Goal: Information Seeking & Learning: Learn about a topic

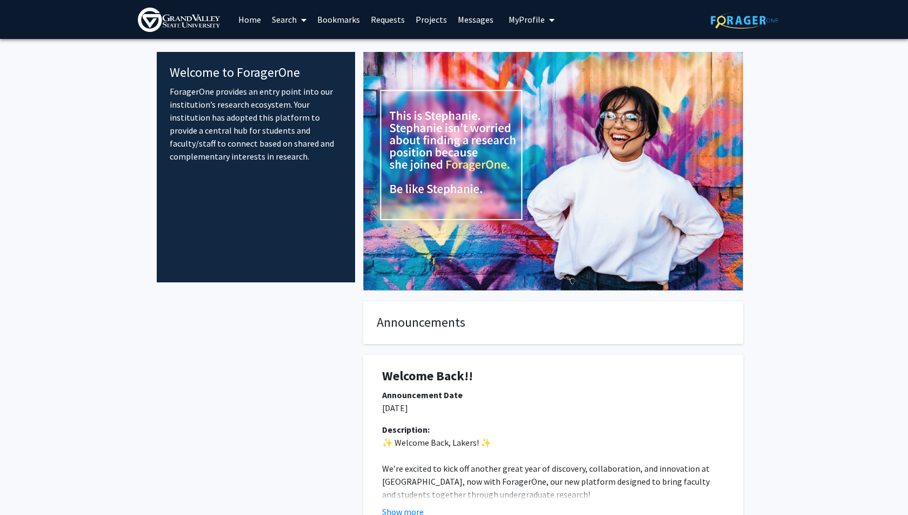
click at [243, 22] on link "Home" at bounding box center [250, 20] width 34 height 38
click at [259, 19] on link "Home" at bounding box center [250, 20] width 34 height 38
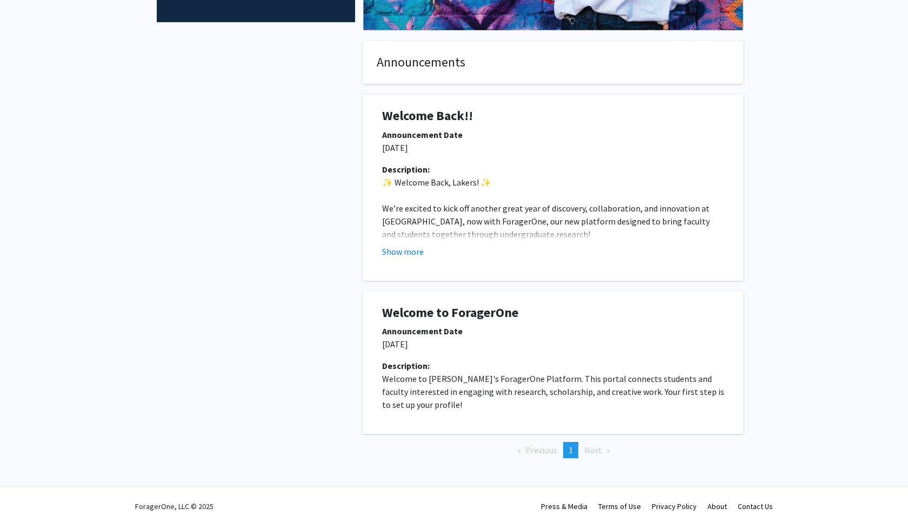
scroll to position [270, 0]
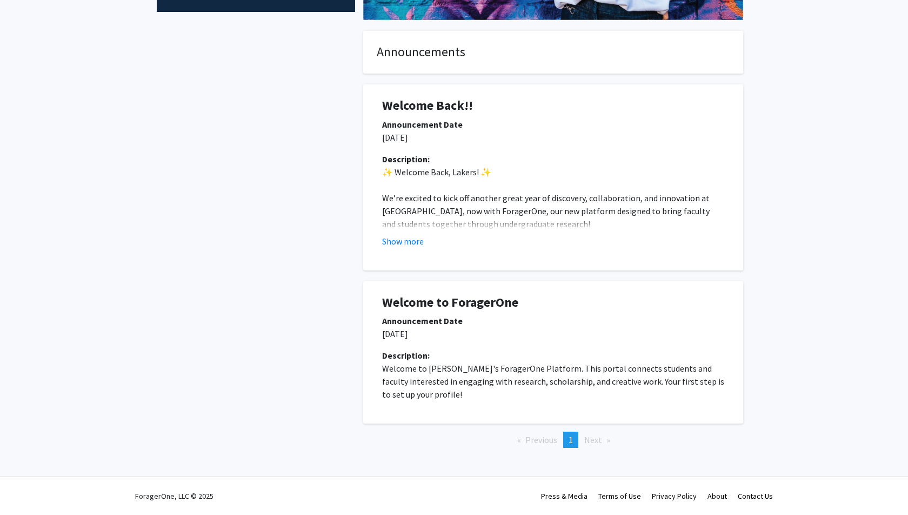
click at [399, 256] on div at bounding box center [553, 256] width 358 height 1
click at [400, 243] on button "Show more" at bounding box center [403, 241] width 42 height 13
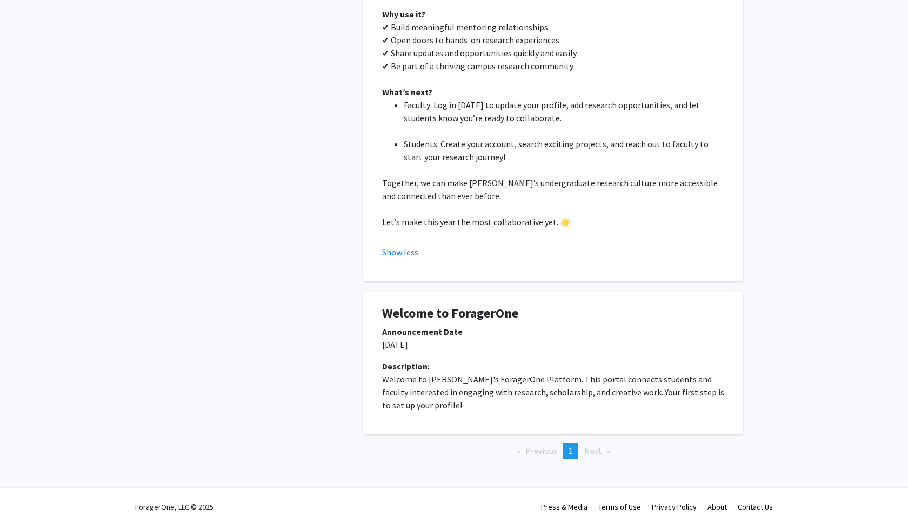
scroll to position [633, 0]
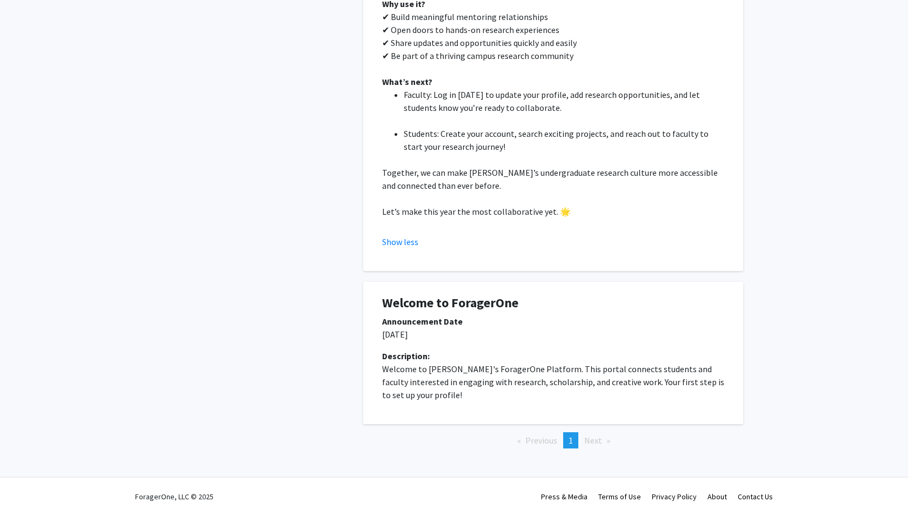
click at [597, 444] on span "Next page" at bounding box center [593, 440] width 18 height 11
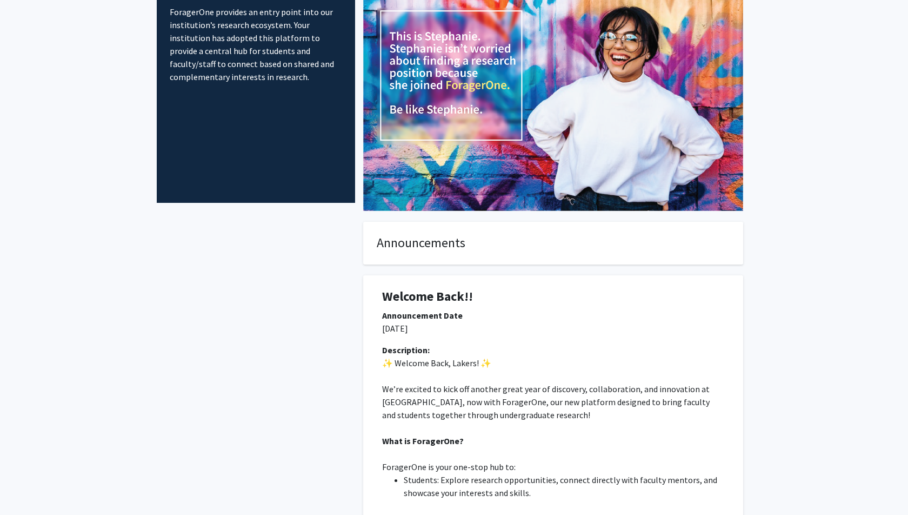
scroll to position [0, 0]
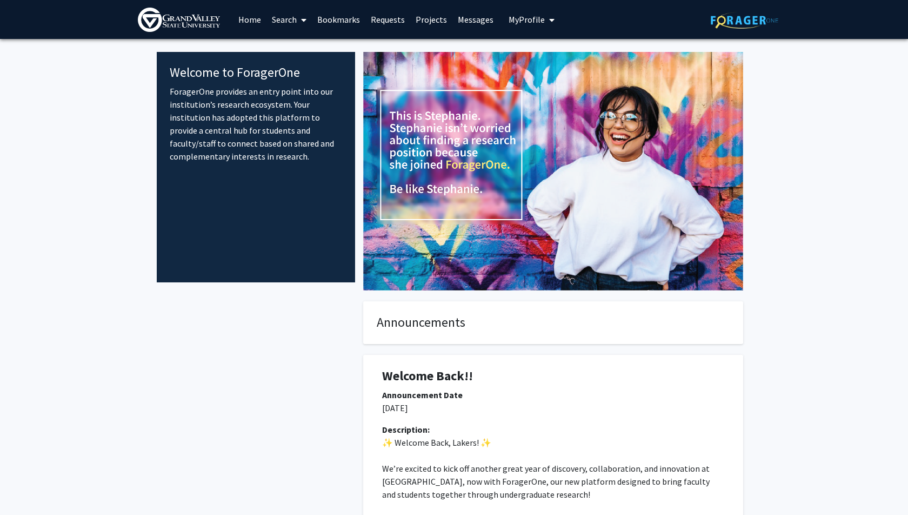
click at [291, 36] on link "Search" at bounding box center [289, 20] width 45 height 38
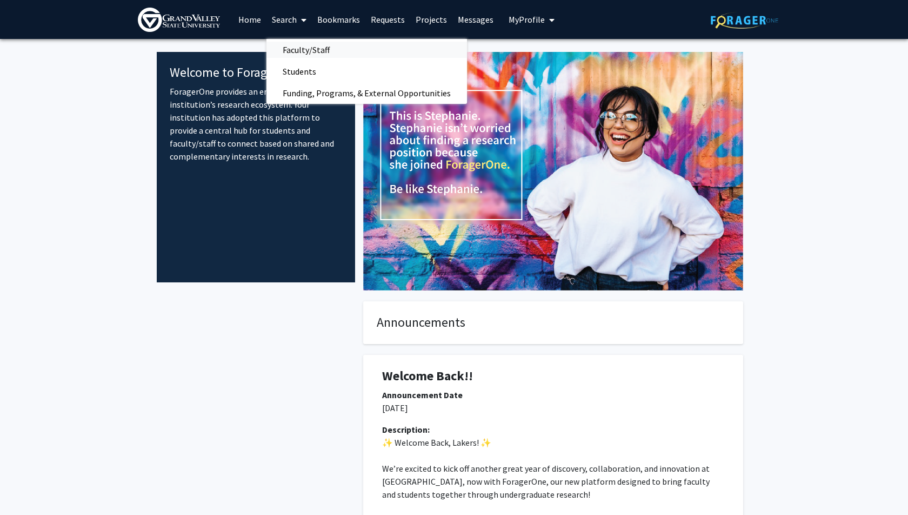
click at [301, 56] on span "Faculty/Staff" at bounding box center [306, 50] width 79 height 22
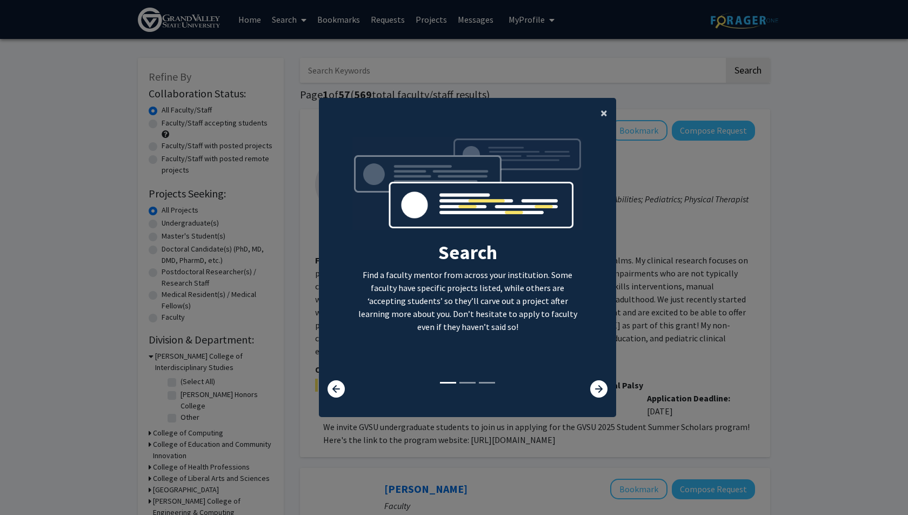
click at [605, 115] on span "×" at bounding box center [604, 112] width 7 height 17
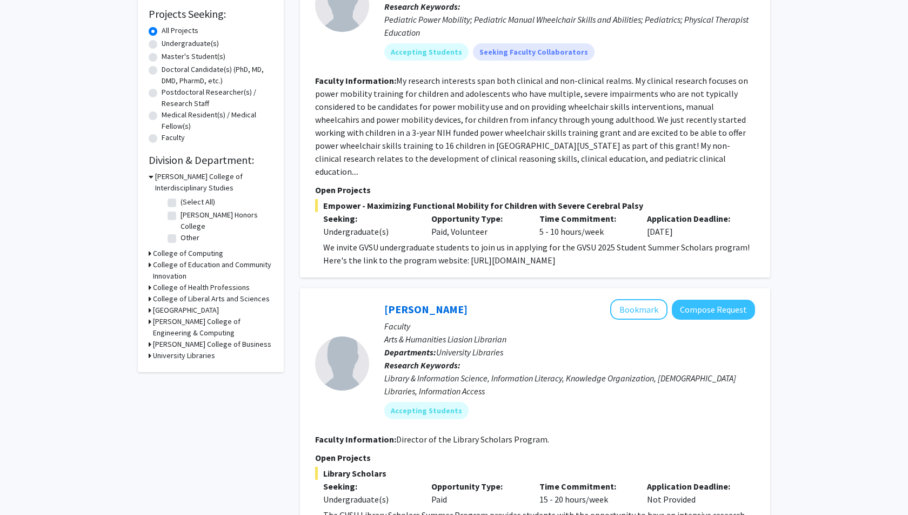
scroll to position [256, 0]
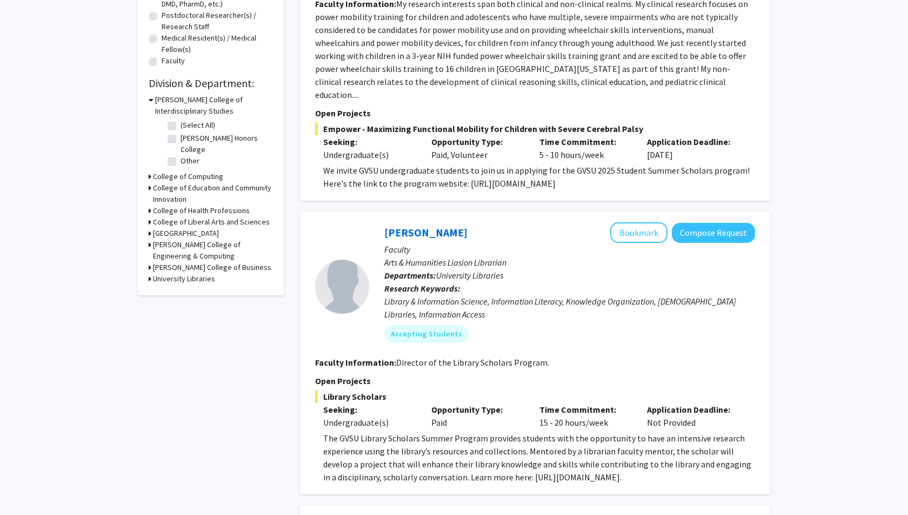
click at [151, 102] on icon at bounding box center [151, 99] width 5 height 11
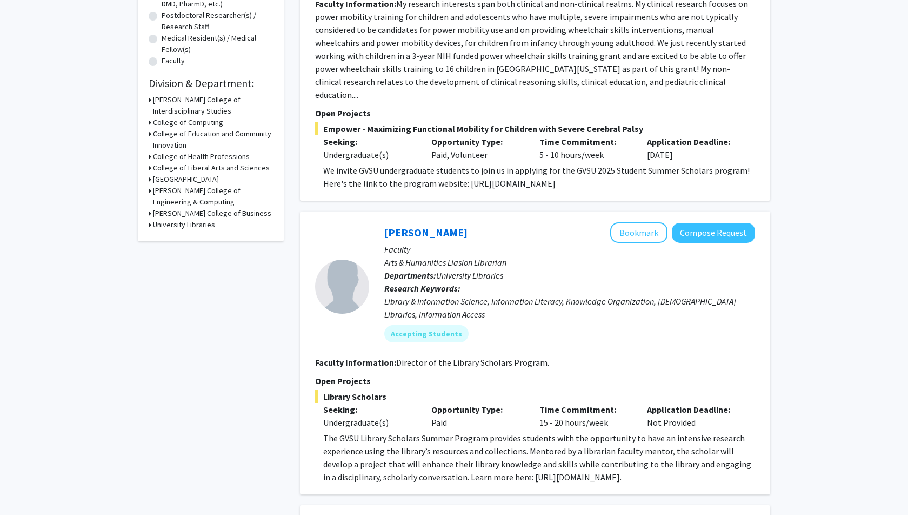
click at [152, 166] on div "College of Liberal Arts and Sciences" at bounding box center [211, 167] width 124 height 11
click at [149, 167] on icon at bounding box center [150, 167] width 3 height 11
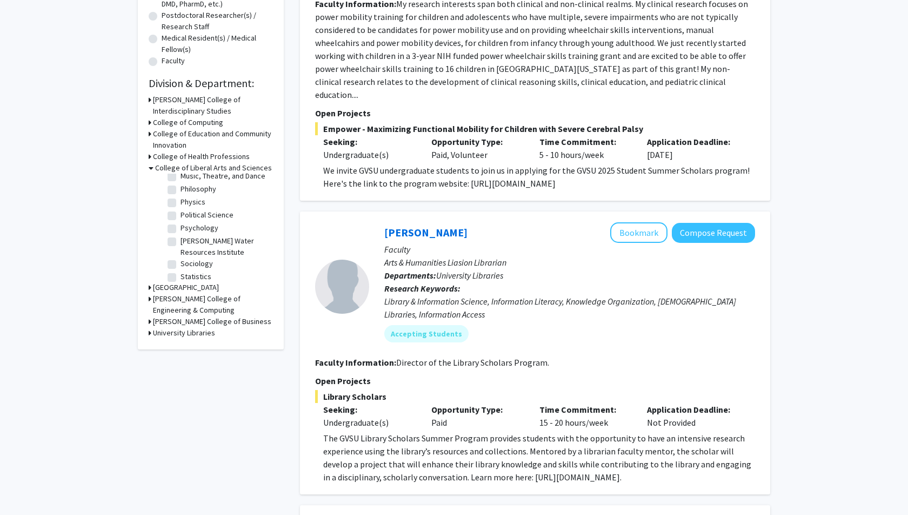
scroll to position [325, 0]
click at [181, 198] on label "Psychology" at bounding box center [200, 197] width 38 height 11
click at [181, 198] on input "Psychology" at bounding box center [184, 195] width 7 height 7
checkbox input "true"
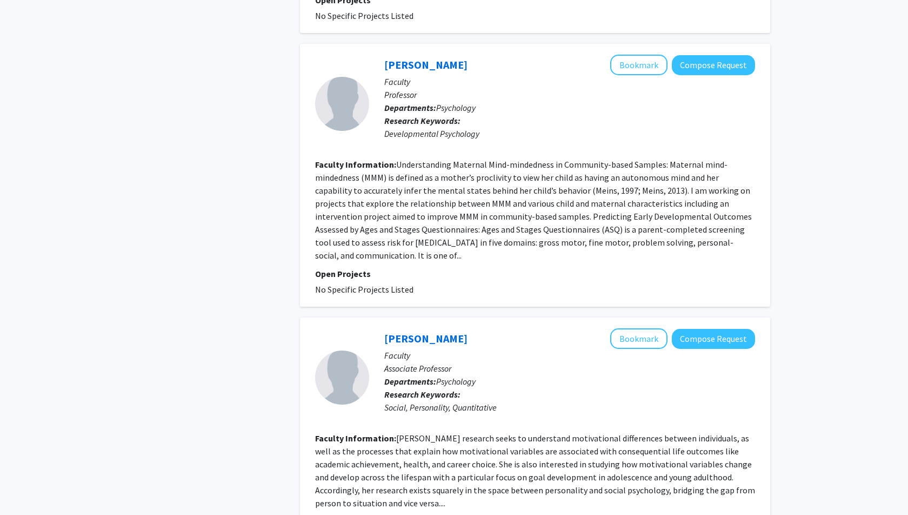
scroll to position [2175, 0]
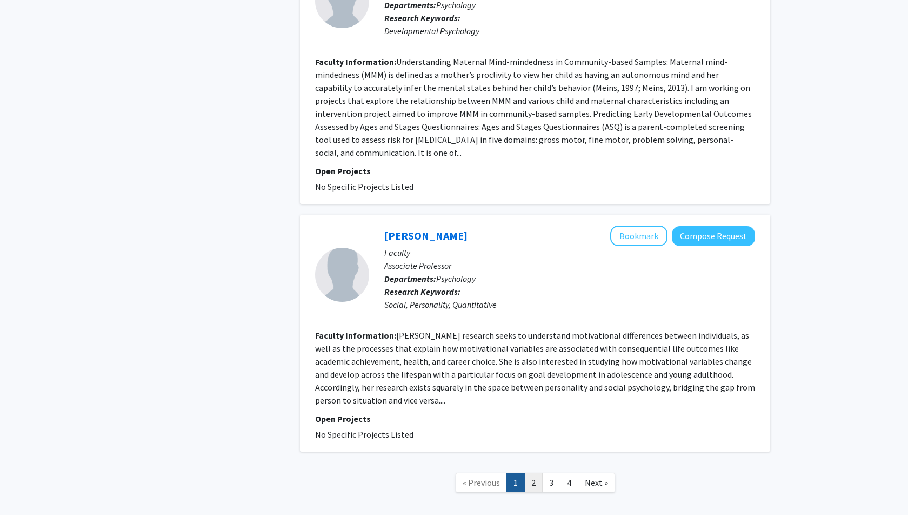
click at [534, 473] on link "2" at bounding box center [533, 482] width 18 height 19
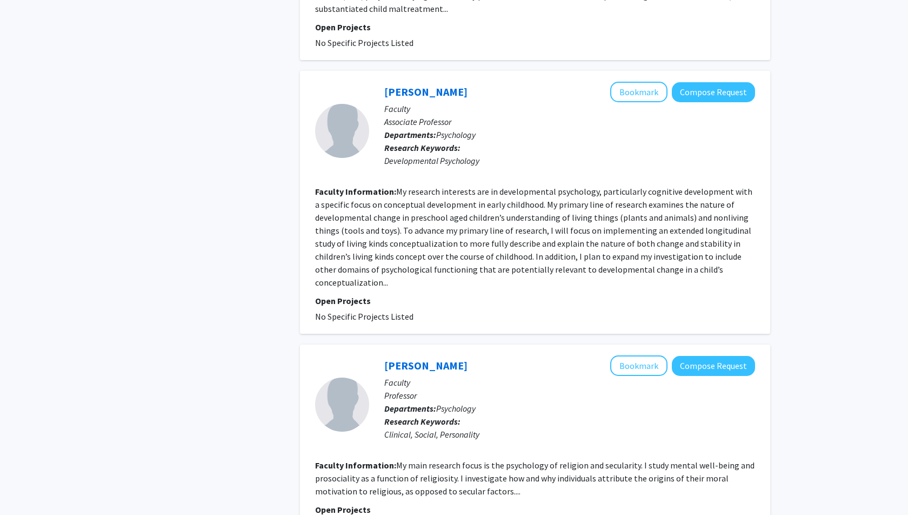
scroll to position [2227, 0]
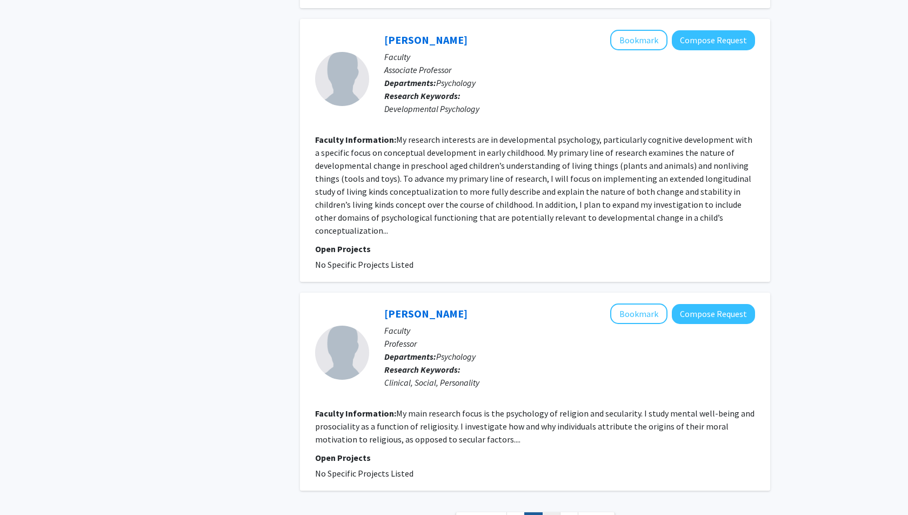
click at [549, 512] on link "3" at bounding box center [551, 521] width 18 height 19
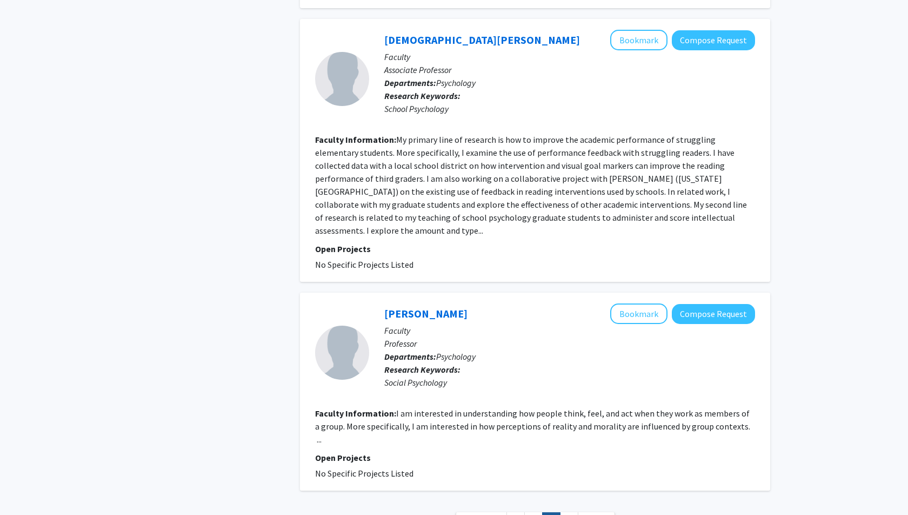
scroll to position [2123, 0]
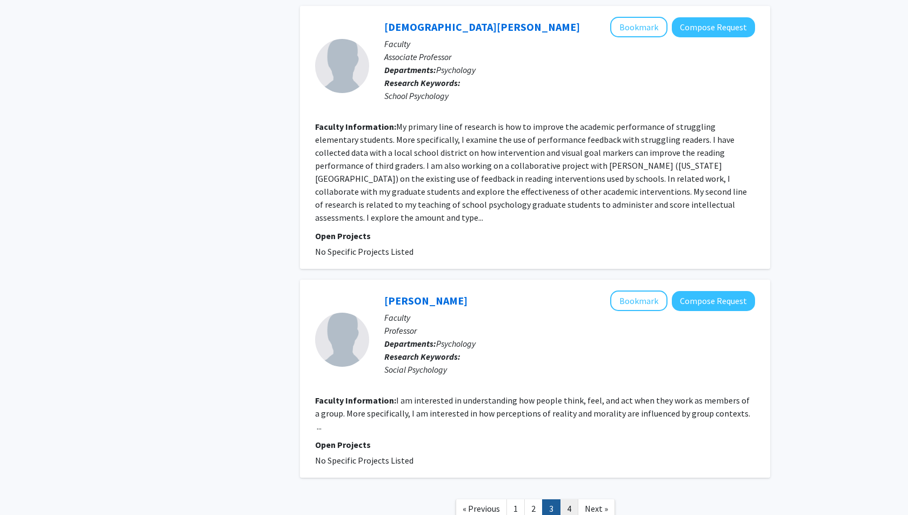
click at [565, 499] on link "4" at bounding box center [569, 508] width 18 height 19
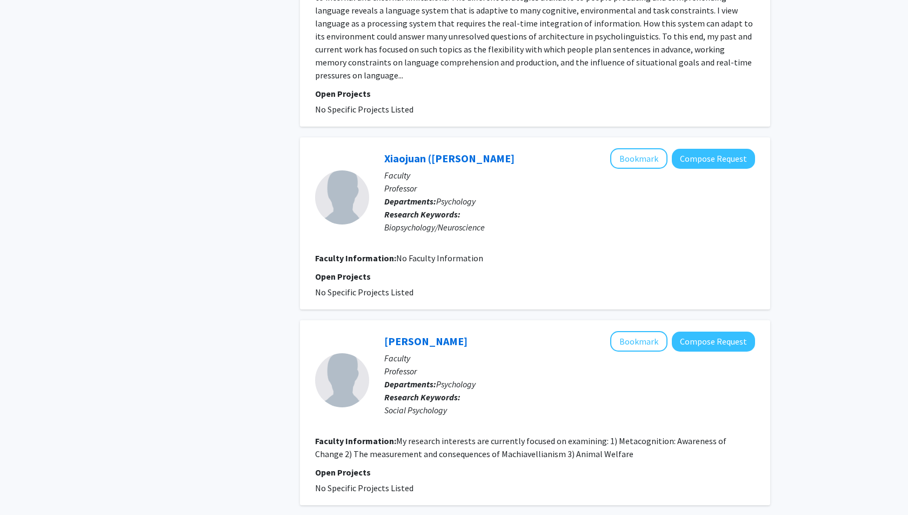
scroll to position [1779, 0]
